Goal: Task Accomplishment & Management: Use online tool/utility

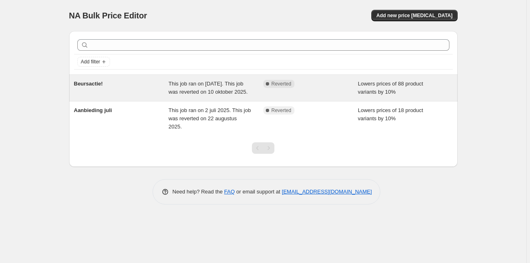
click at [106, 85] on div "Beursactie!" at bounding box center [121, 88] width 95 height 16
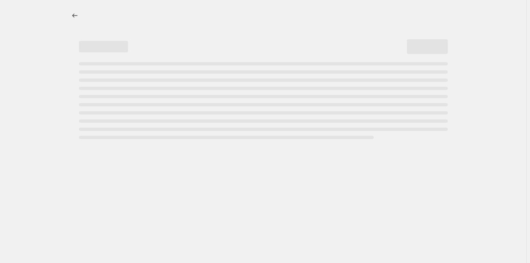
select select "percentage"
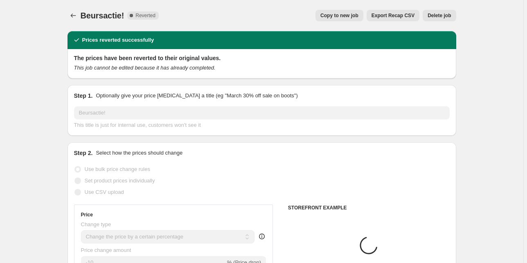
select select "collection"
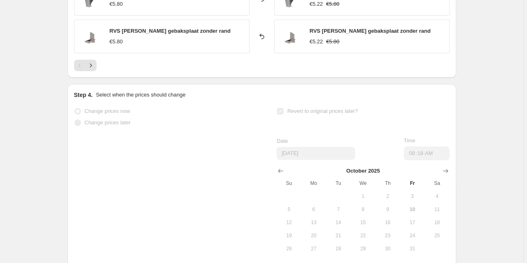
scroll to position [840, 0]
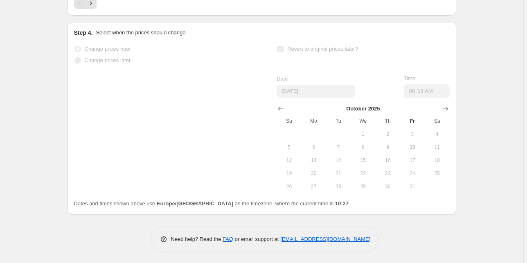
click at [411, 158] on span "17" at bounding box center [413, 160] width 18 height 7
click at [415, 157] on span "17" at bounding box center [413, 160] width 18 height 7
click at [413, 157] on span "17" at bounding box center [413, 160] width 18 height 7
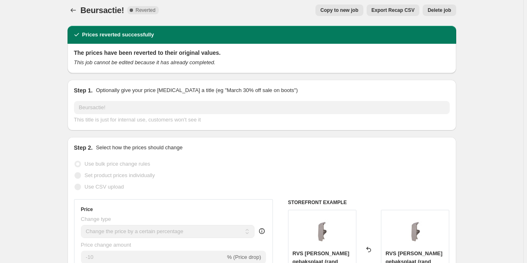
scroll to position [0, 0]
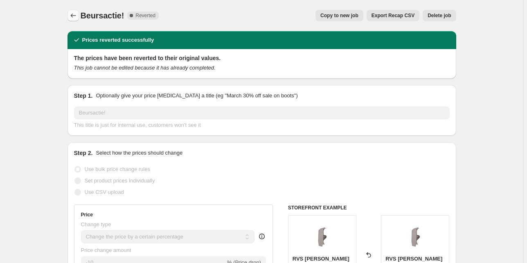
click at [73, 18] on icon "Price change jobs" at bounding box center [73, 15] width 8 height 8
